Goal: Task Accomplishment & Management: Manage account settings

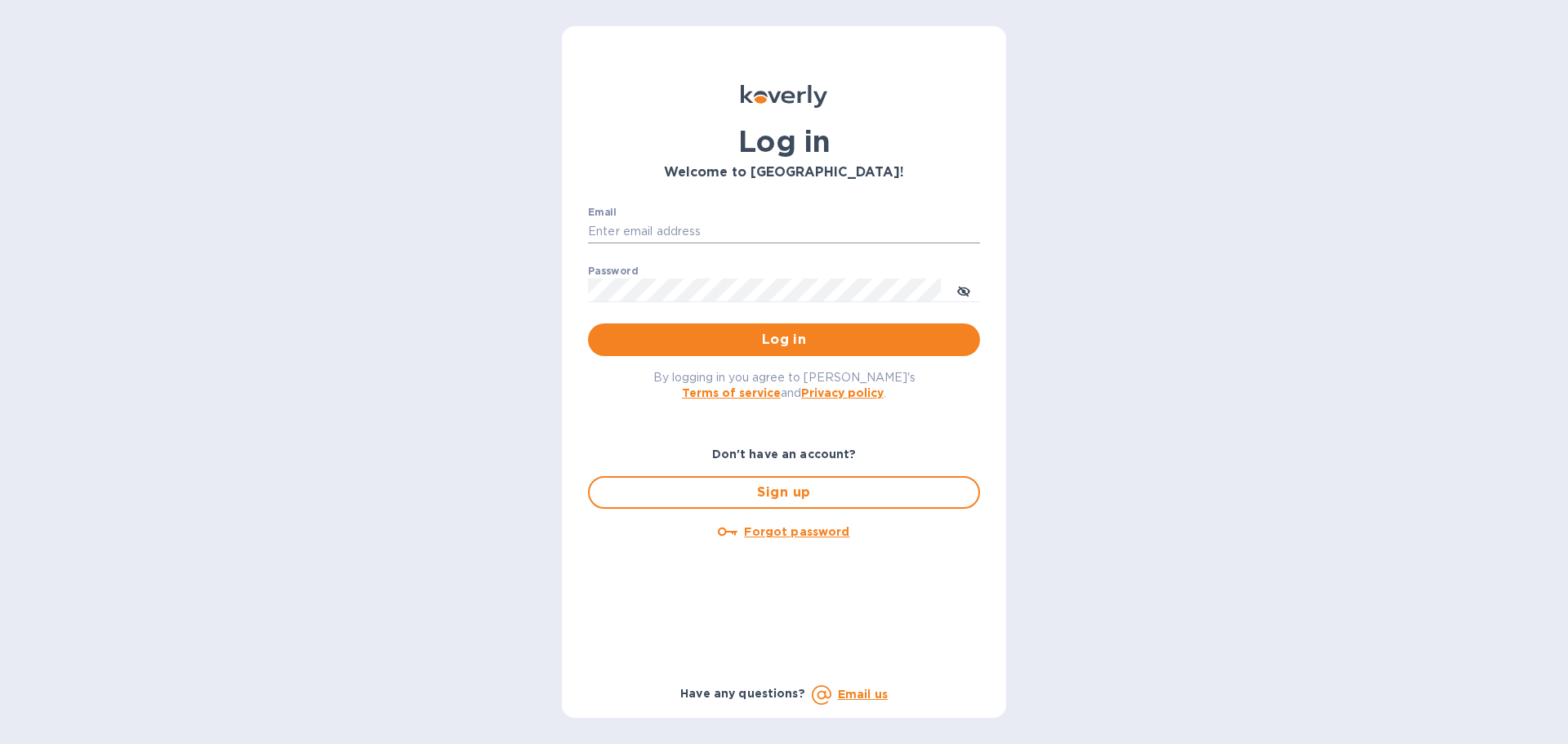
type input "[EMAIL_ADDRESS][DOMAIN_NAME]"
click at [769, 336] on span "Log in" at bounding box center [783, 340] width 366 height 19
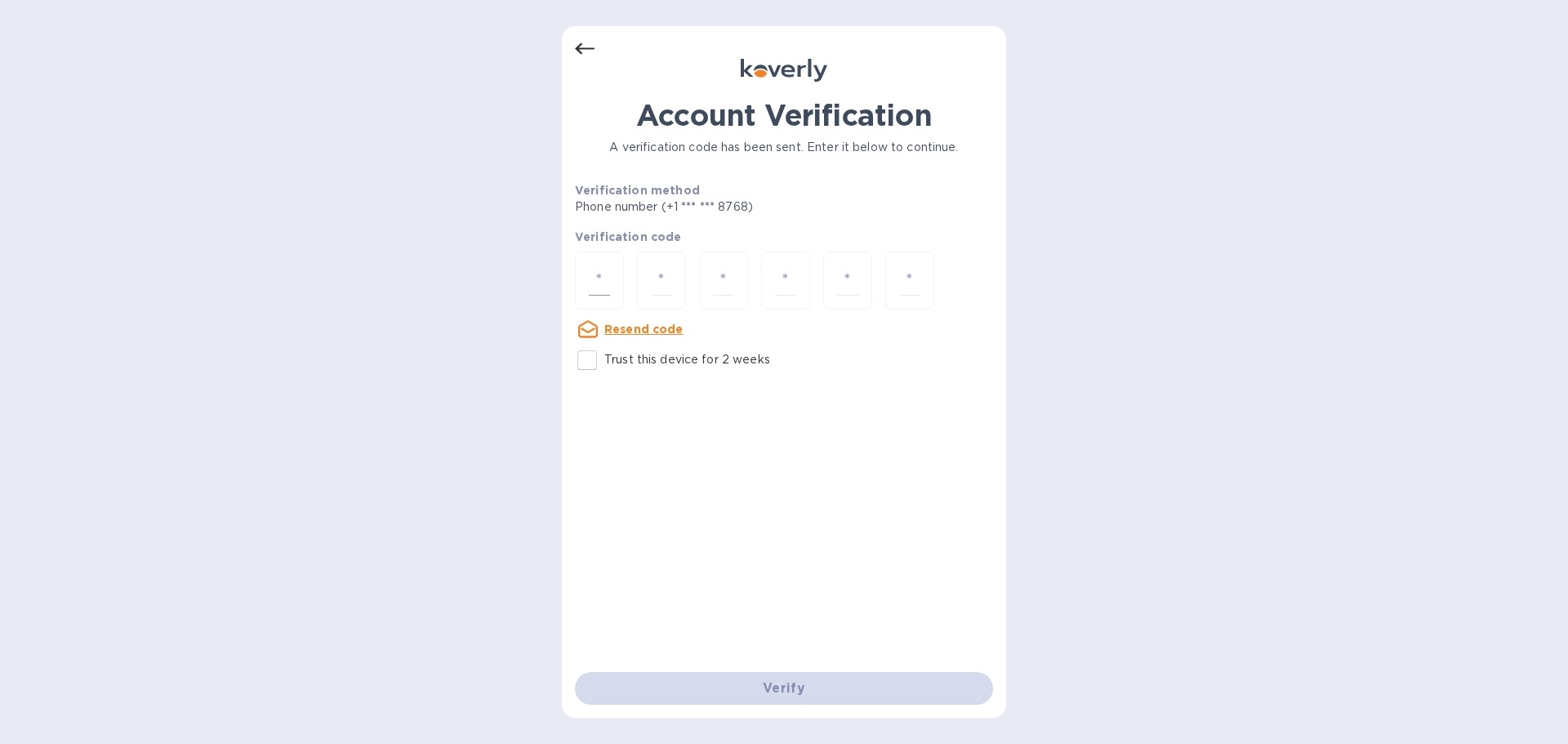
click at [585, 283] on div at bounding box center [599, 280] width 49 height 58
paste input "8"
type input "8"
type input "7"
type input "2"
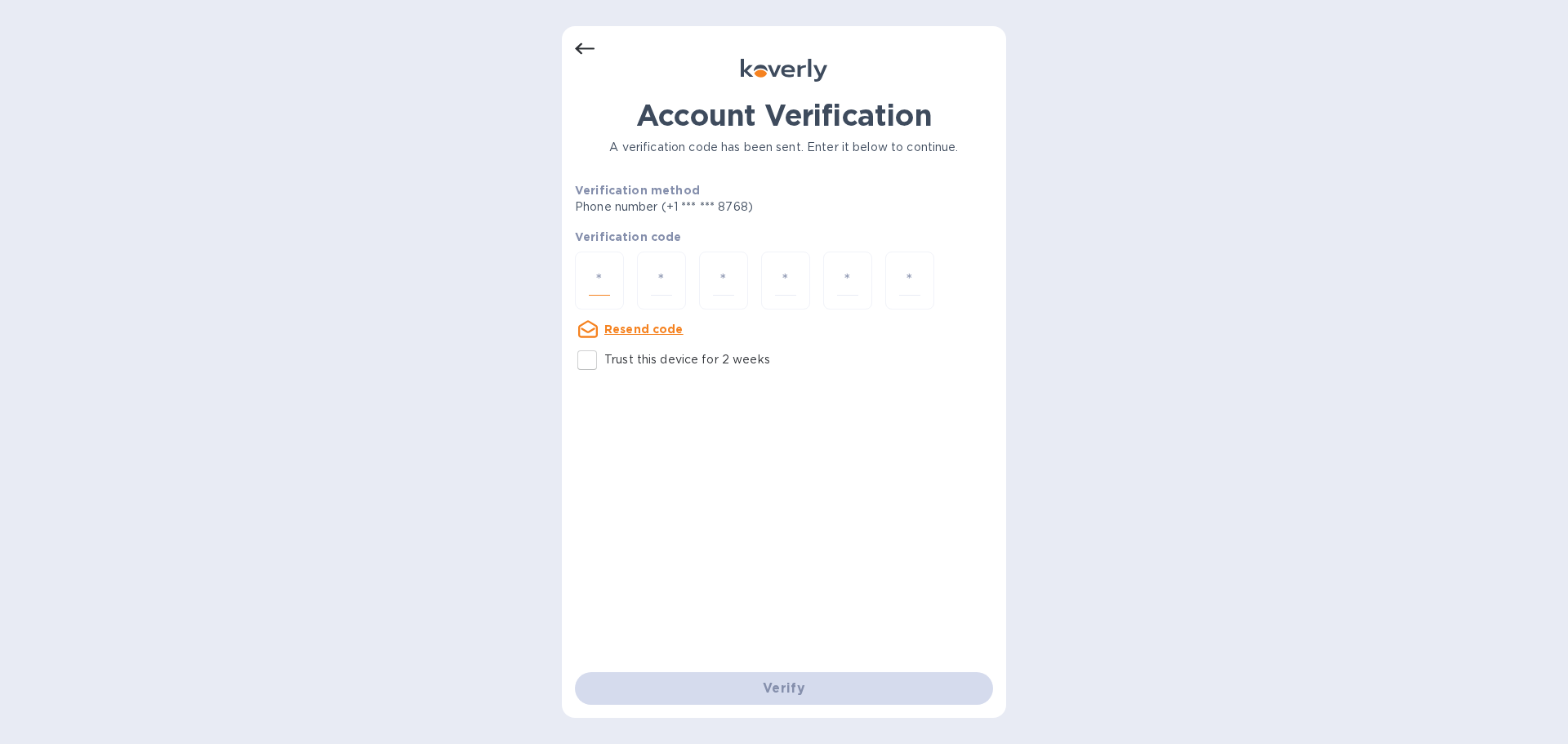
type input "2"
type input "7"
type input "3"
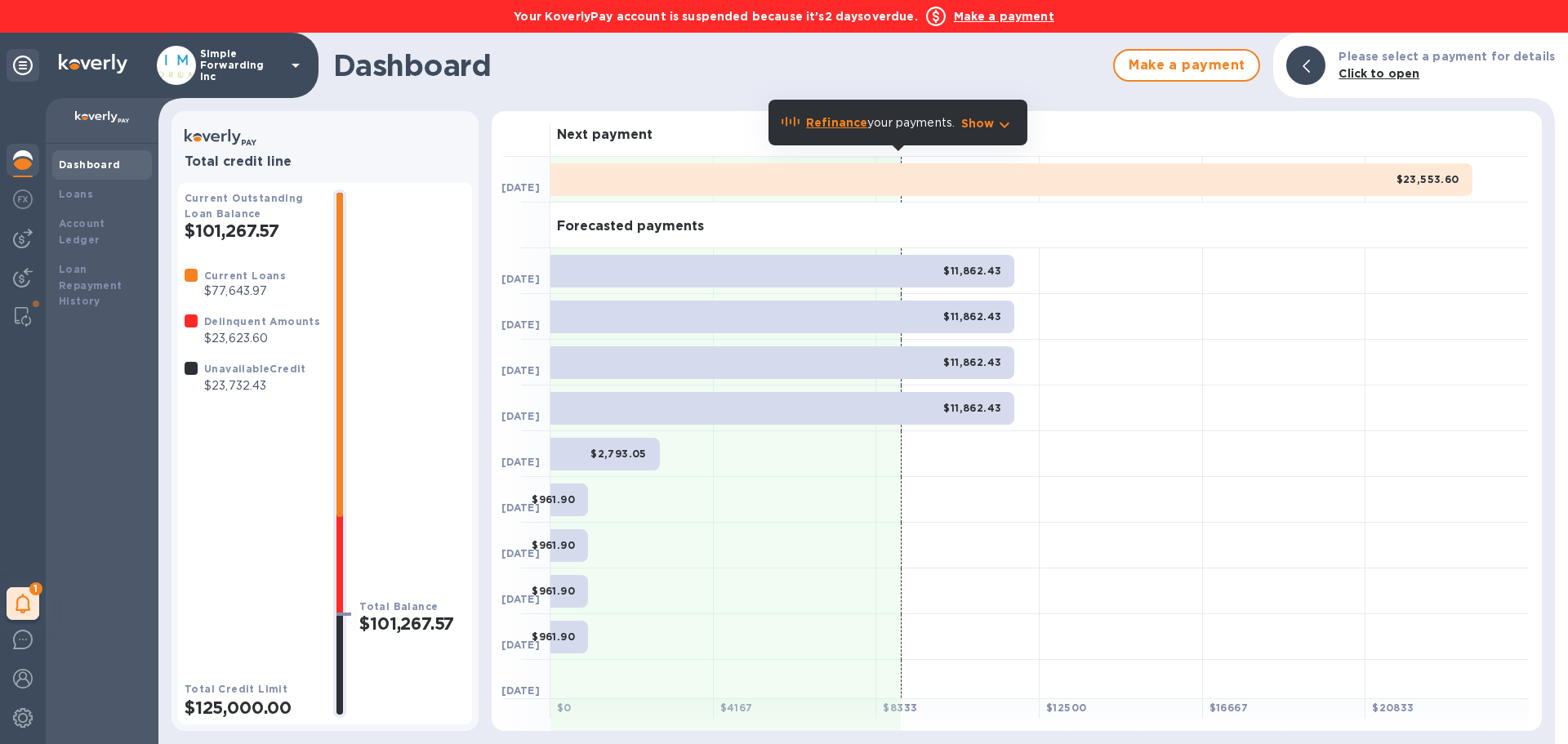
click at [376, 418] on div "Total Balance $101,267.57" at bounding box center [412, 453] width 107 height 529
click at [984, 17] on b "Make a payment" at bounding box center [1004, 16] width 101 height 13
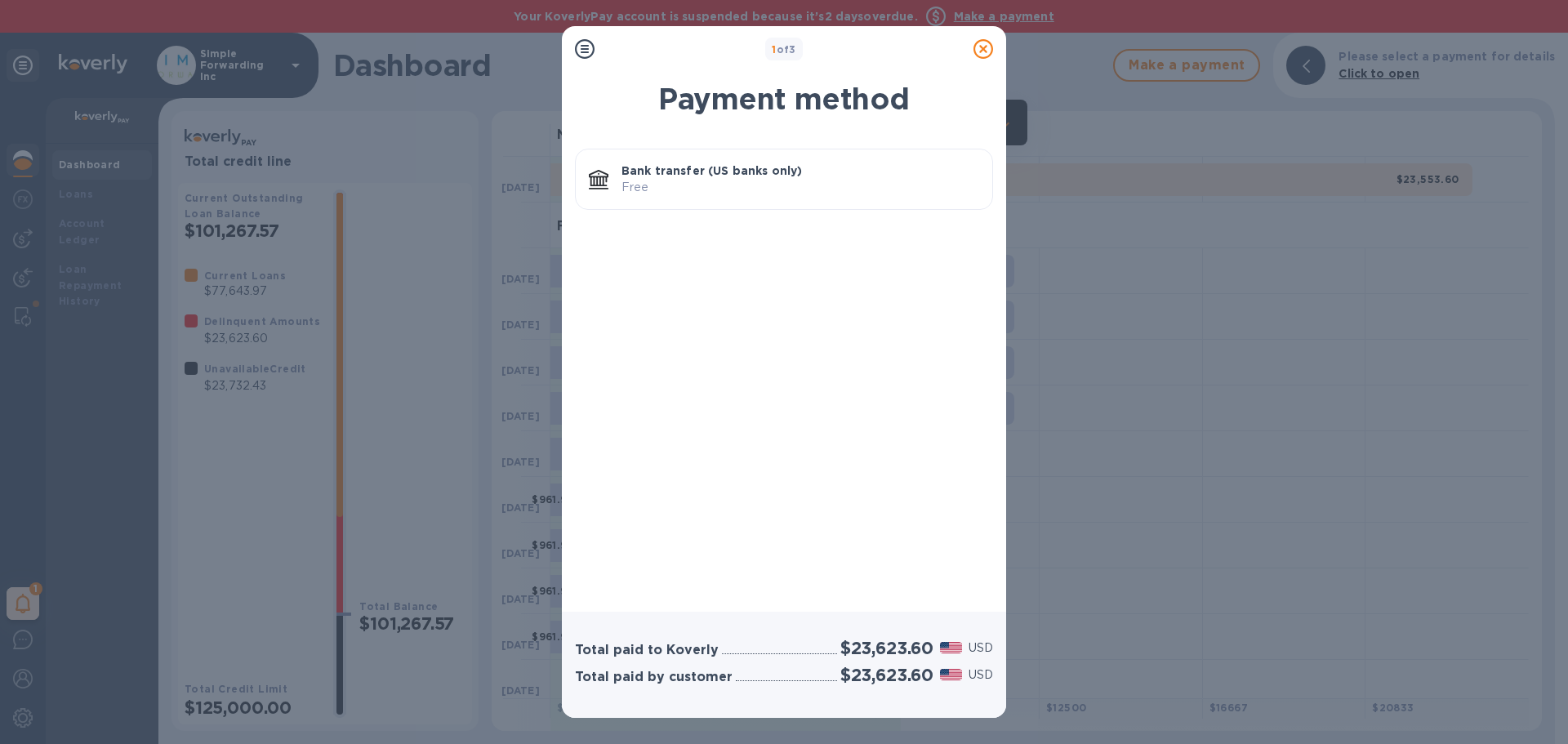
click at [820, 151] on div "Bank transfer (US banks only) Free" at bounding box center [784, 180] width 418 height 61
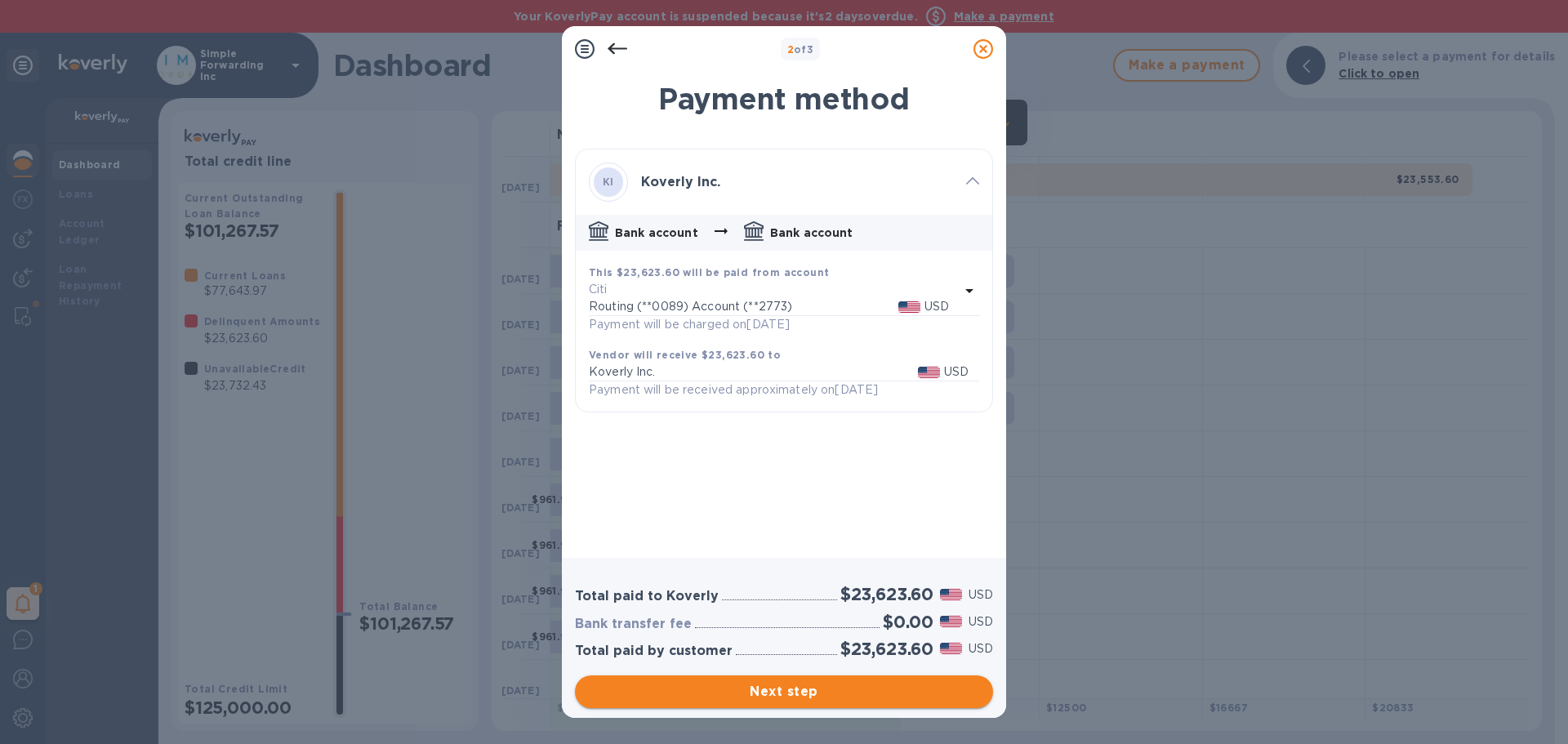
click at [836, 690] on span "Next step" at bounding box center [784, 691] width 392 height 19
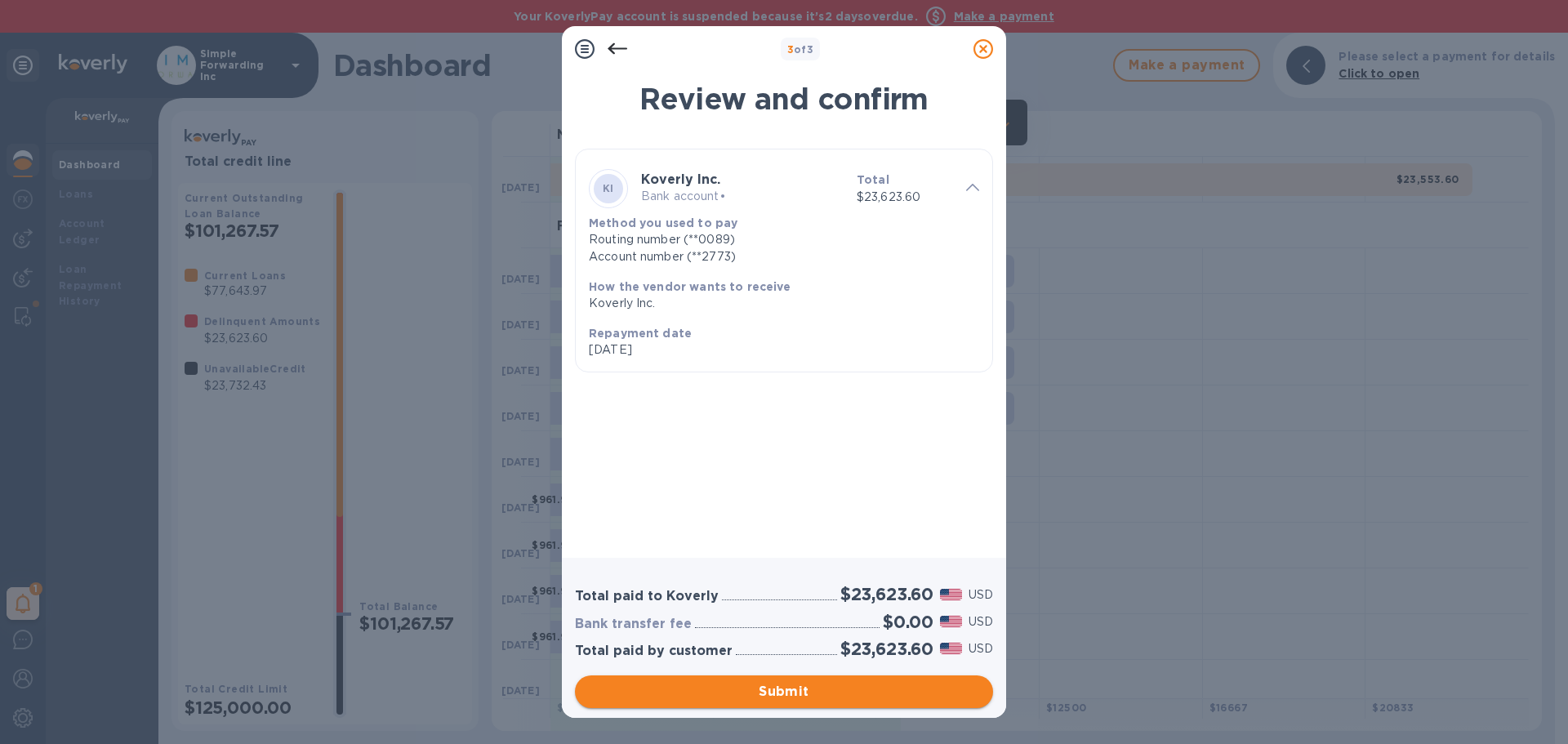
click at [860, 682] on button "Submit" at bounding box center [784, 692] width 418 height 33
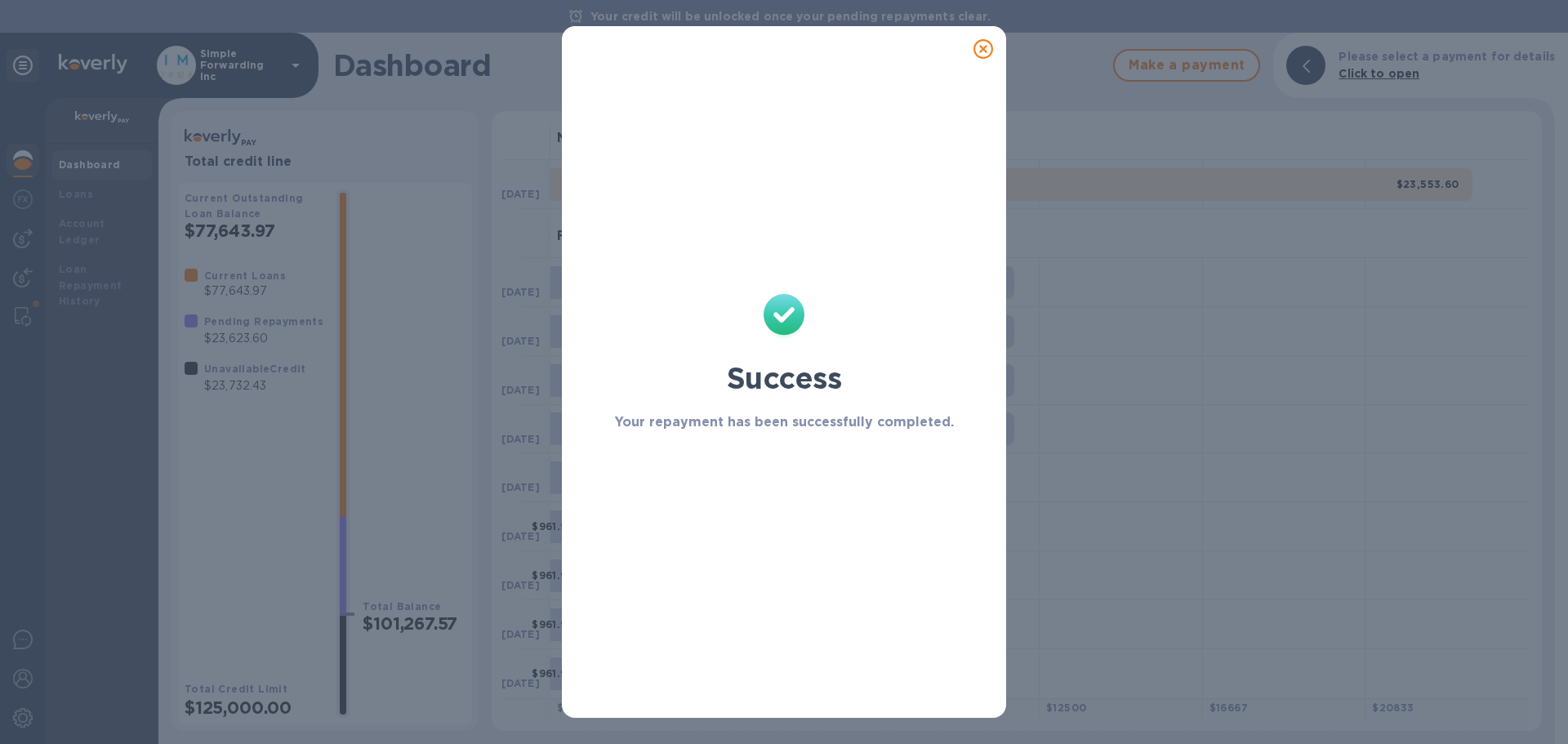
click at [983, 52] on icon at bounding box center [983, 49] width 19 height 19
